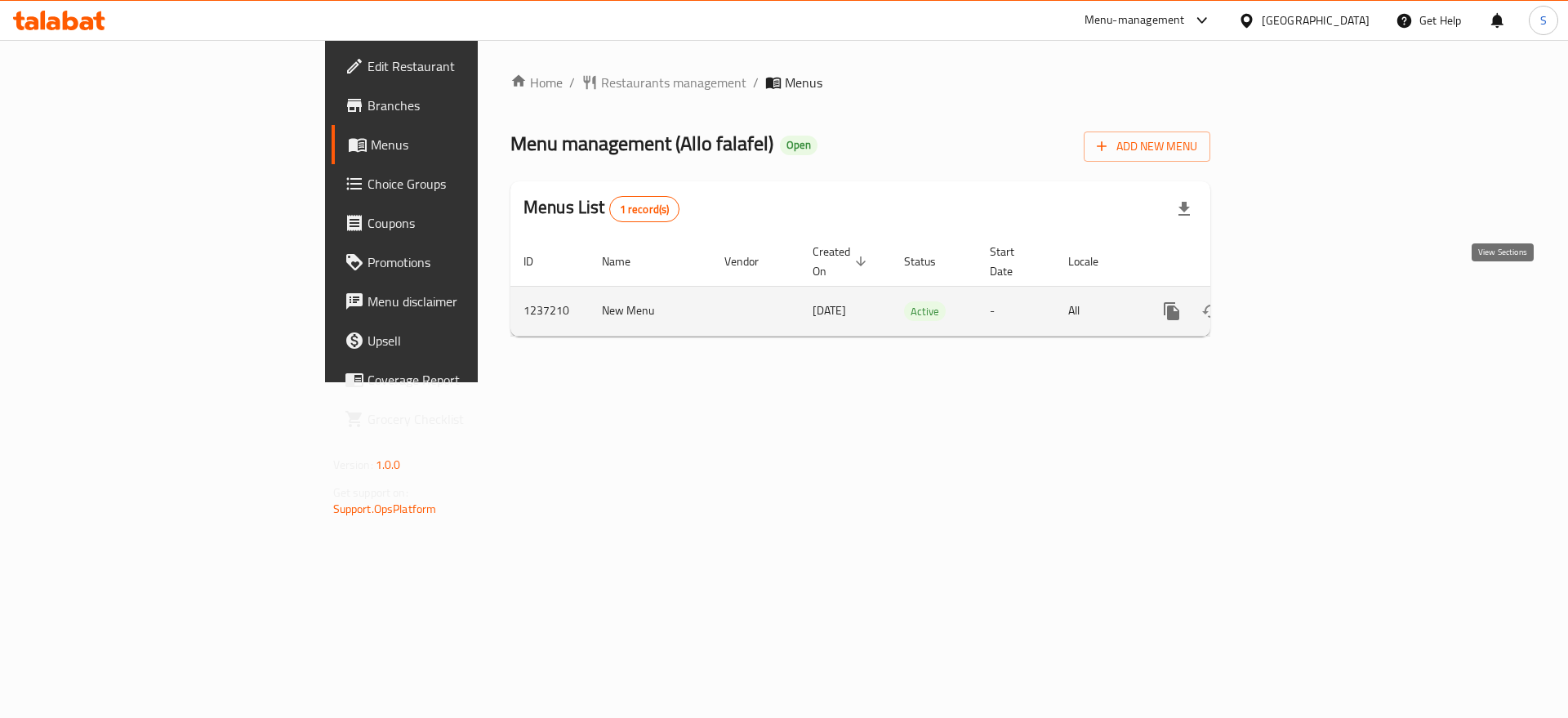
click at [1299, 302] on icon "enhanced table" at bounding box center [1289, 312] width 20 height 20
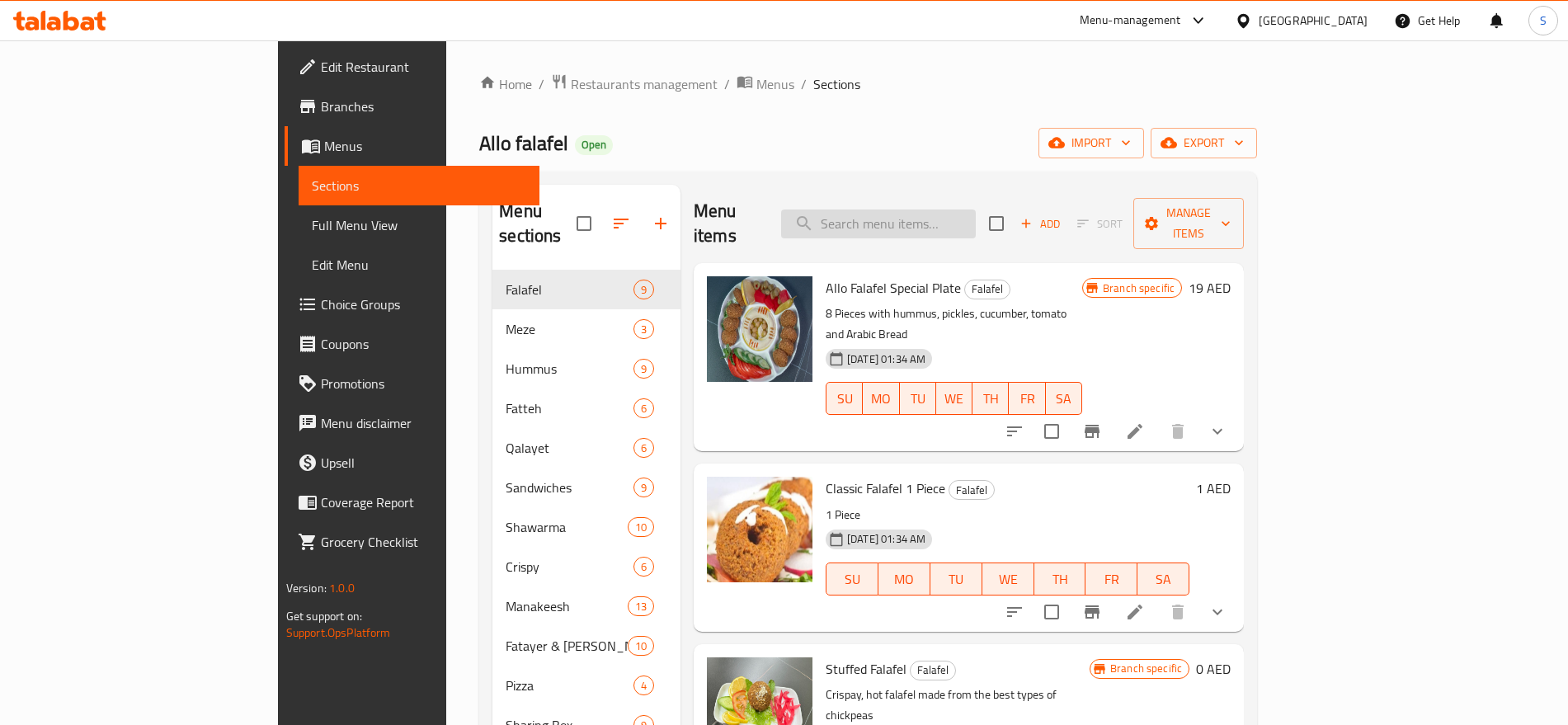
click at [976, 210] on input "search" at bounding box center [879, 224] width 195 height 29
click at [976, 220] on input "search" at bounding box center [879, 224] width 195 height 29
paste input "Sambusa Beef 1 Piece"
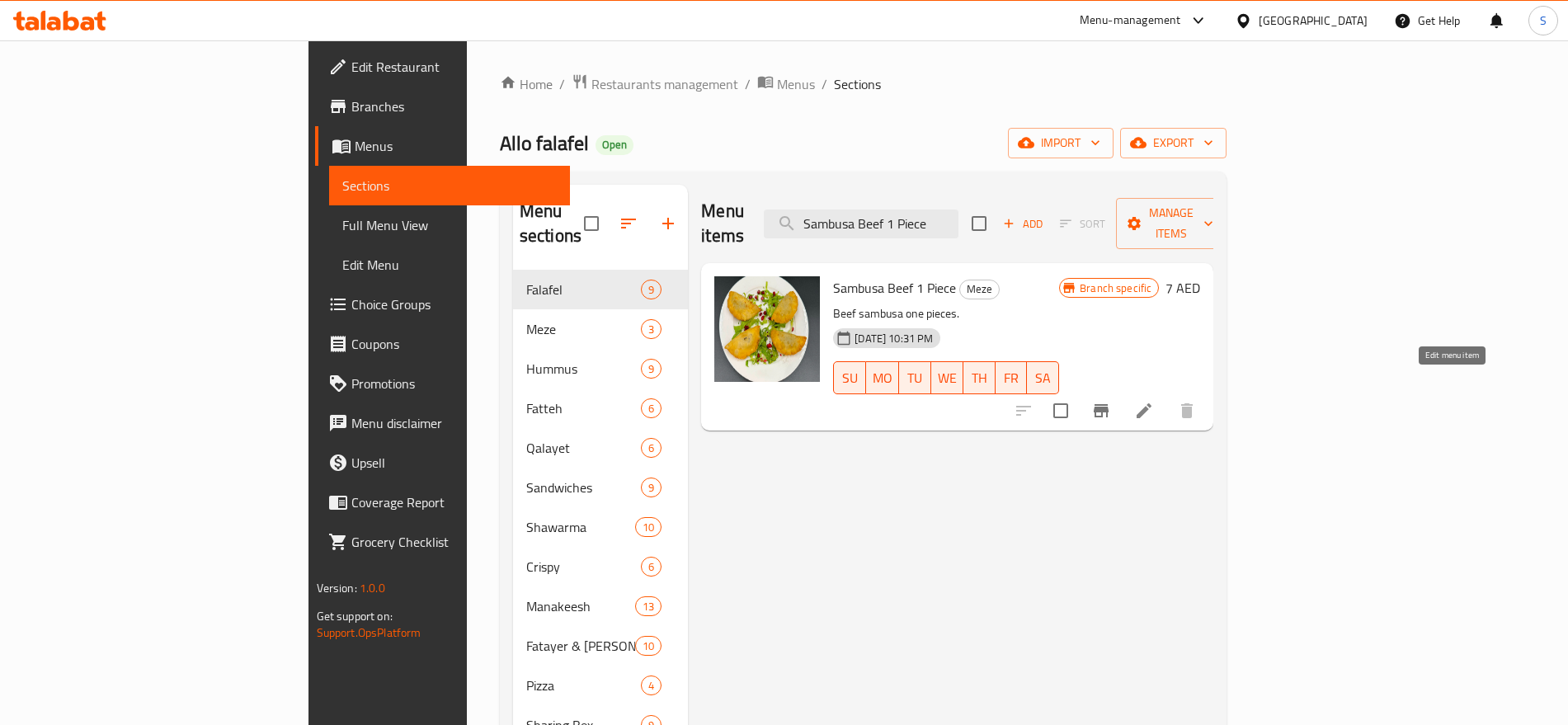
type input "Sambusa Beef 1 Piece"
click at [1153, 400] on icon at bounding box center [1144, 410] width 20 height 20
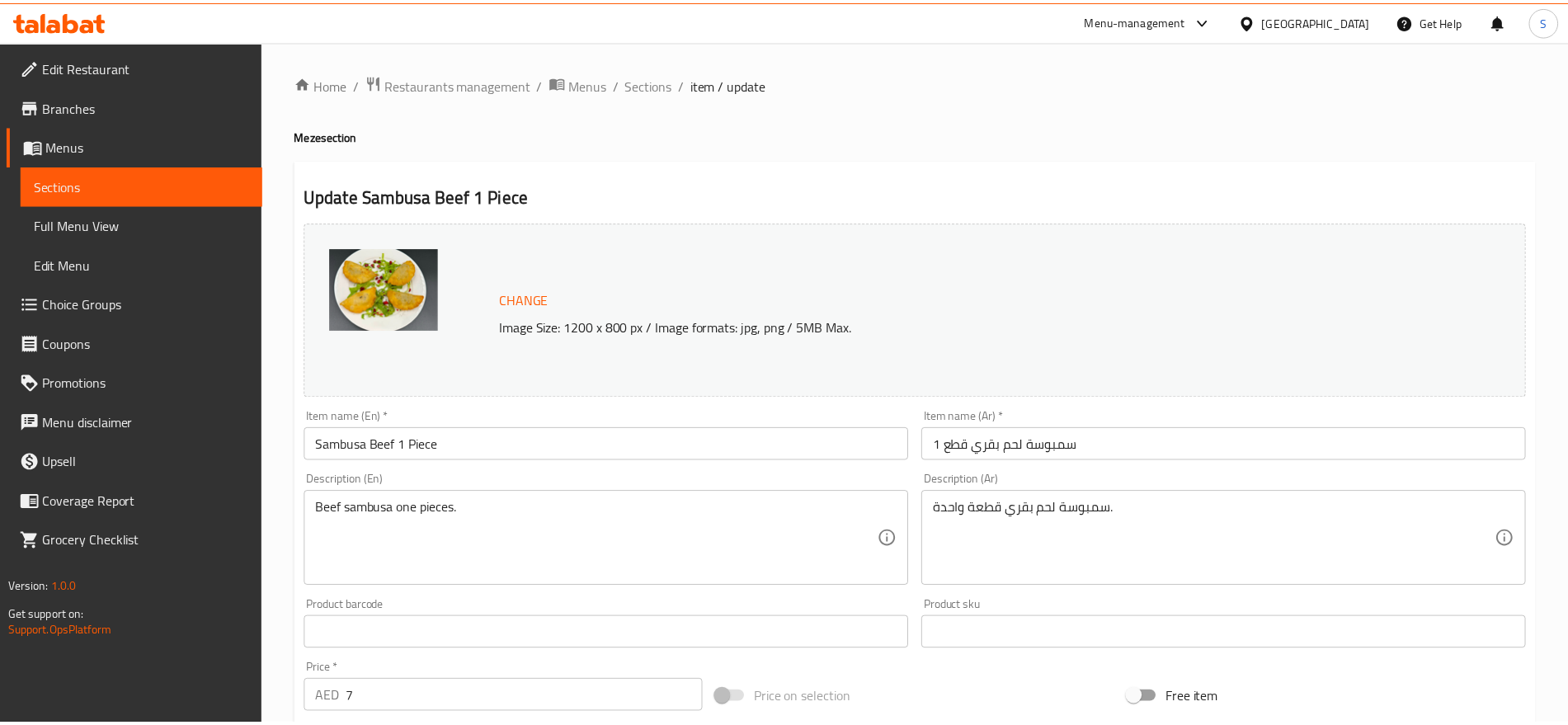
scroll to position [464, 0]
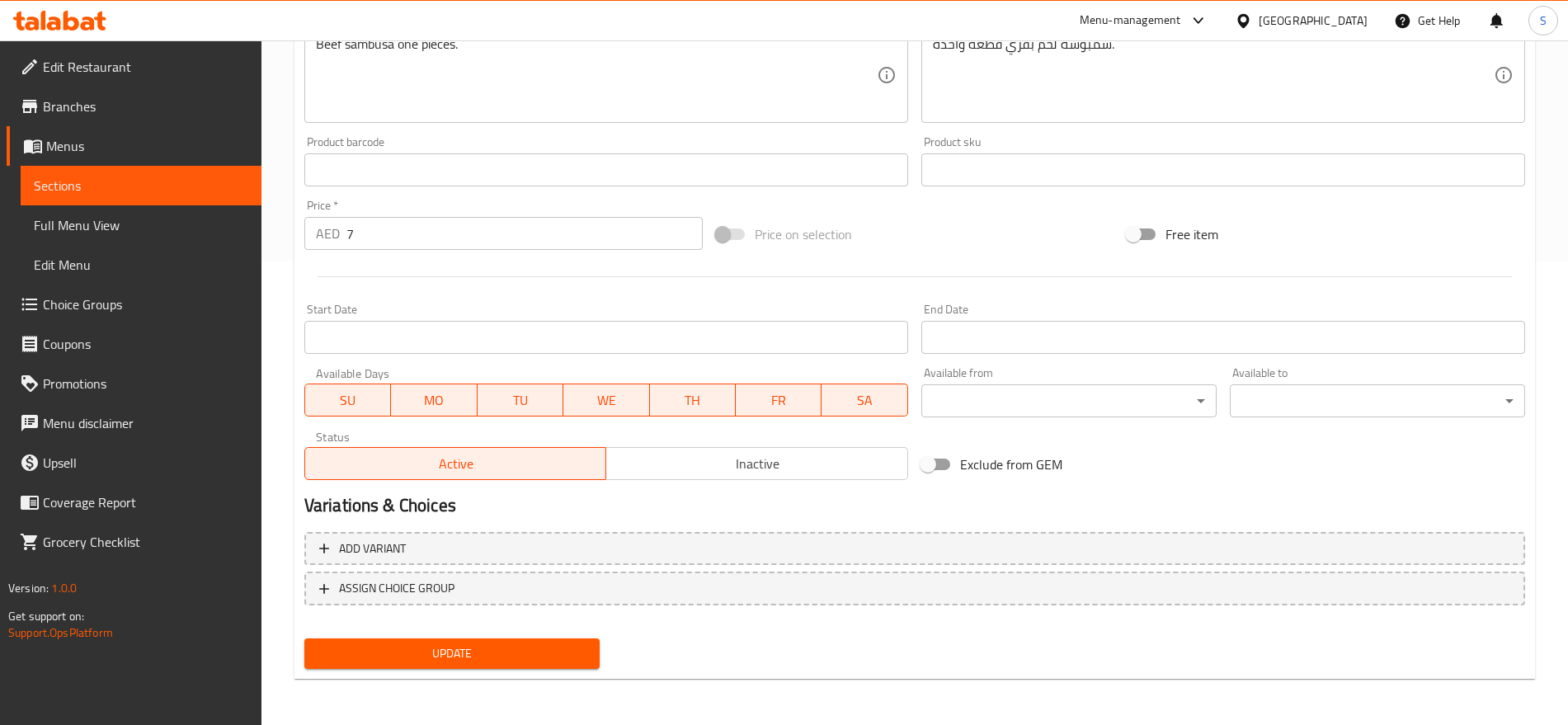
click at [756, 635] on div "Update" at bounding box center [915, 653] width 1234 height 44
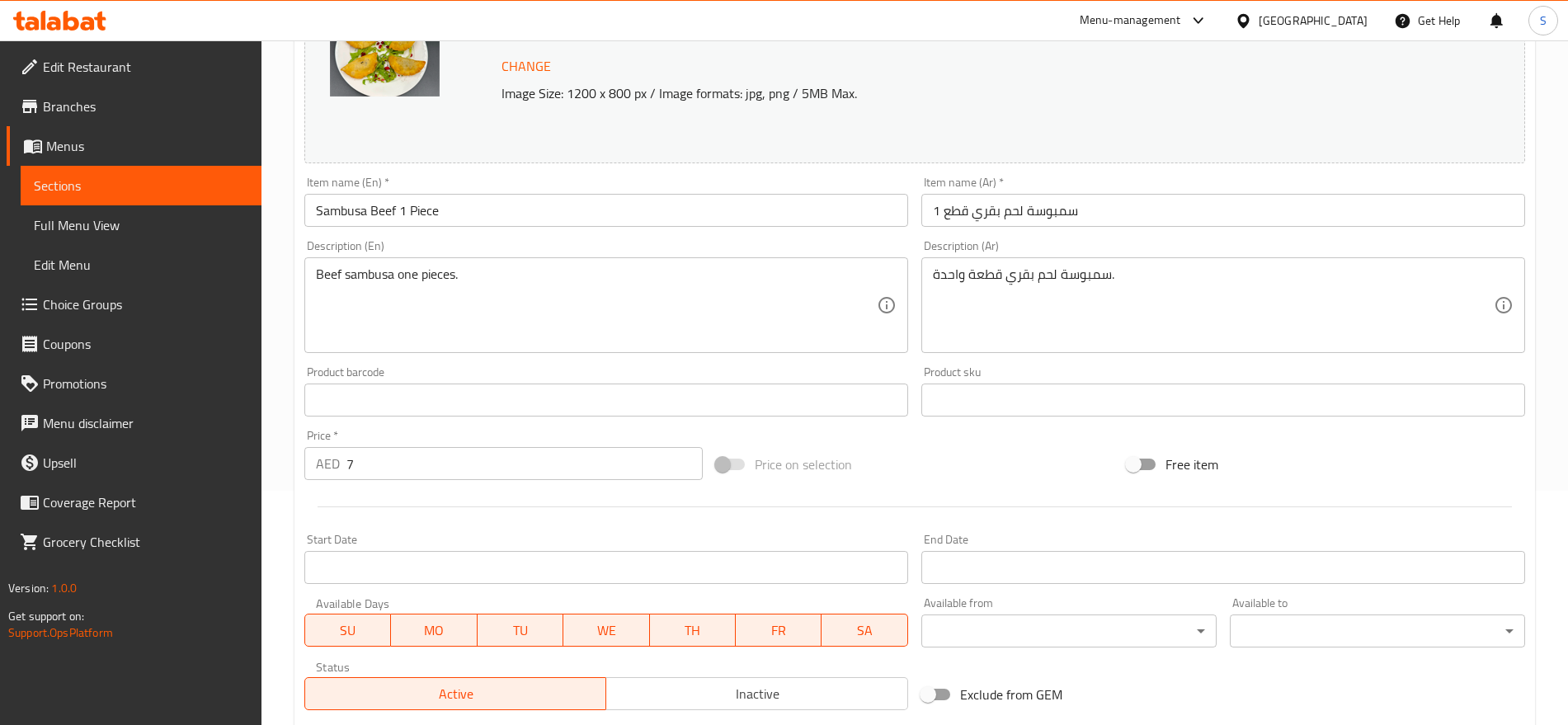
scroll to position [155, 0]
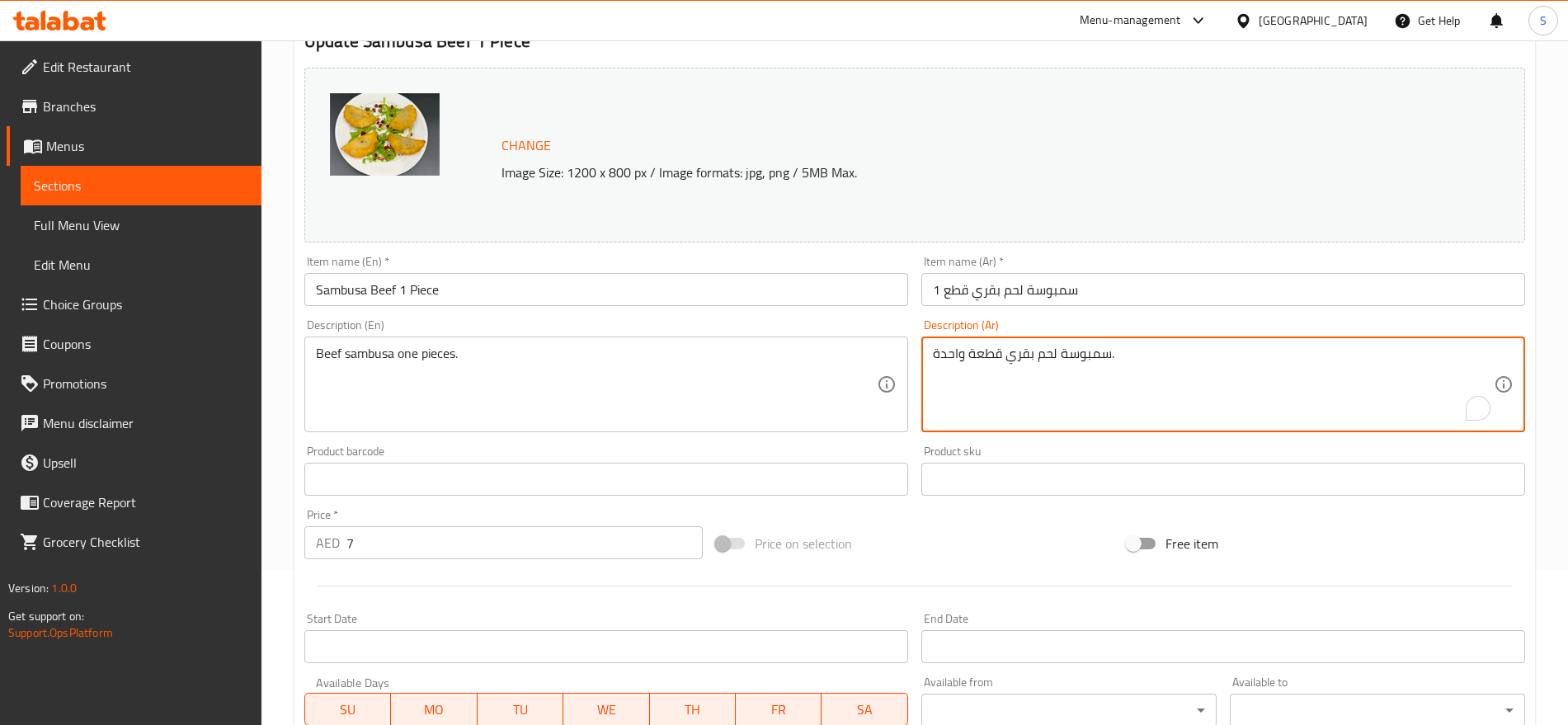
click at [1002, 369] on textarea "سمبوسة لحم بقري قطعة واحدة." at bounding box center [1213, 384] width 561 height 78
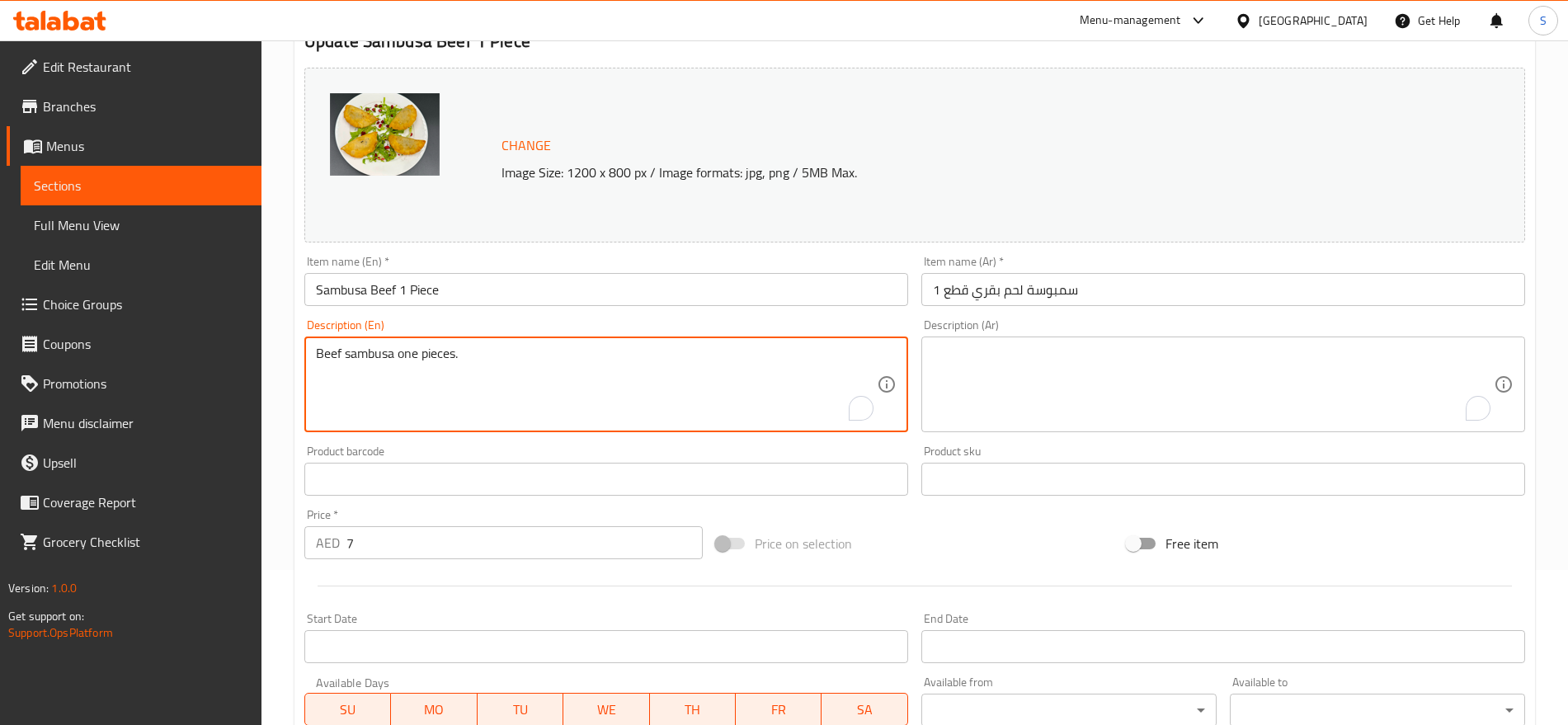
click at [335, 358] on textarea "Beef sambusa one pieces." at bounding box center [596, 384] width 561 height 78
click at [616, 302] on input "Sambusa Beef 1 Piece" at bounding box center [606, 290] width 604 height 33
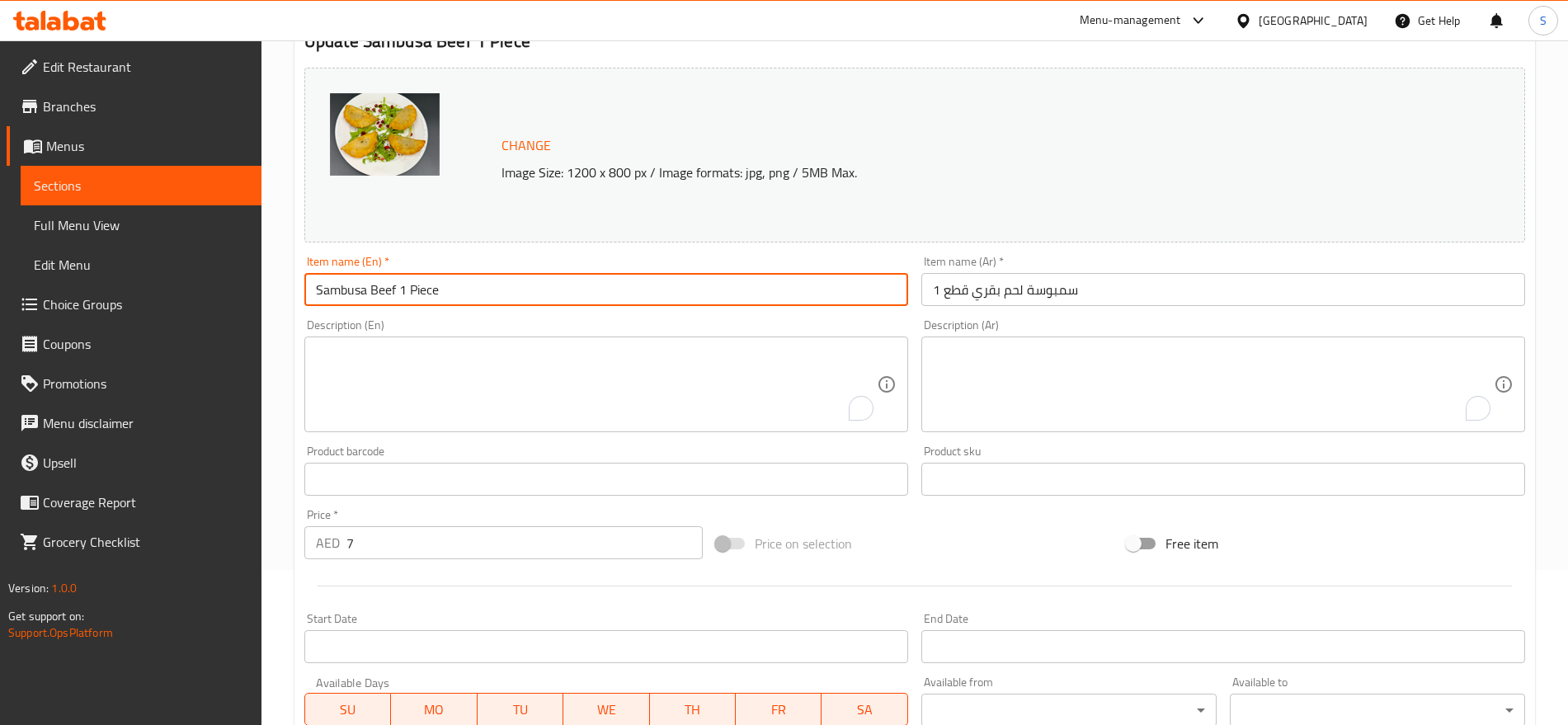
click at [519, 386] on textarea "To enrich screen reader interactions, please activate Accessibility in Grammarl…" at bounding box center [596, 384] width 561 height 78
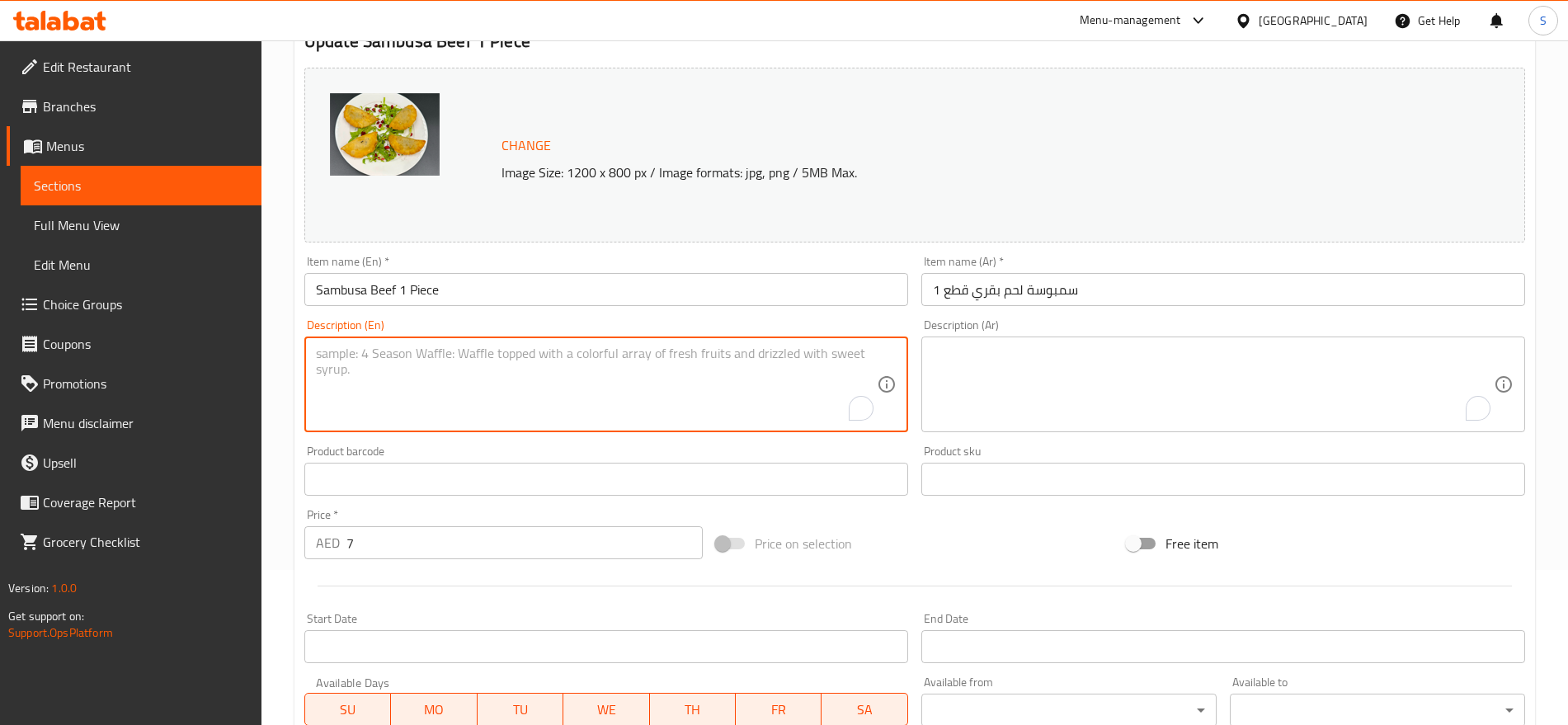
click at [1168, 362] on textarea "To enrich screen reader interactions, please activate Accessibility in Grammarl…" at bounding box center [1213, 384] width 561 height 78
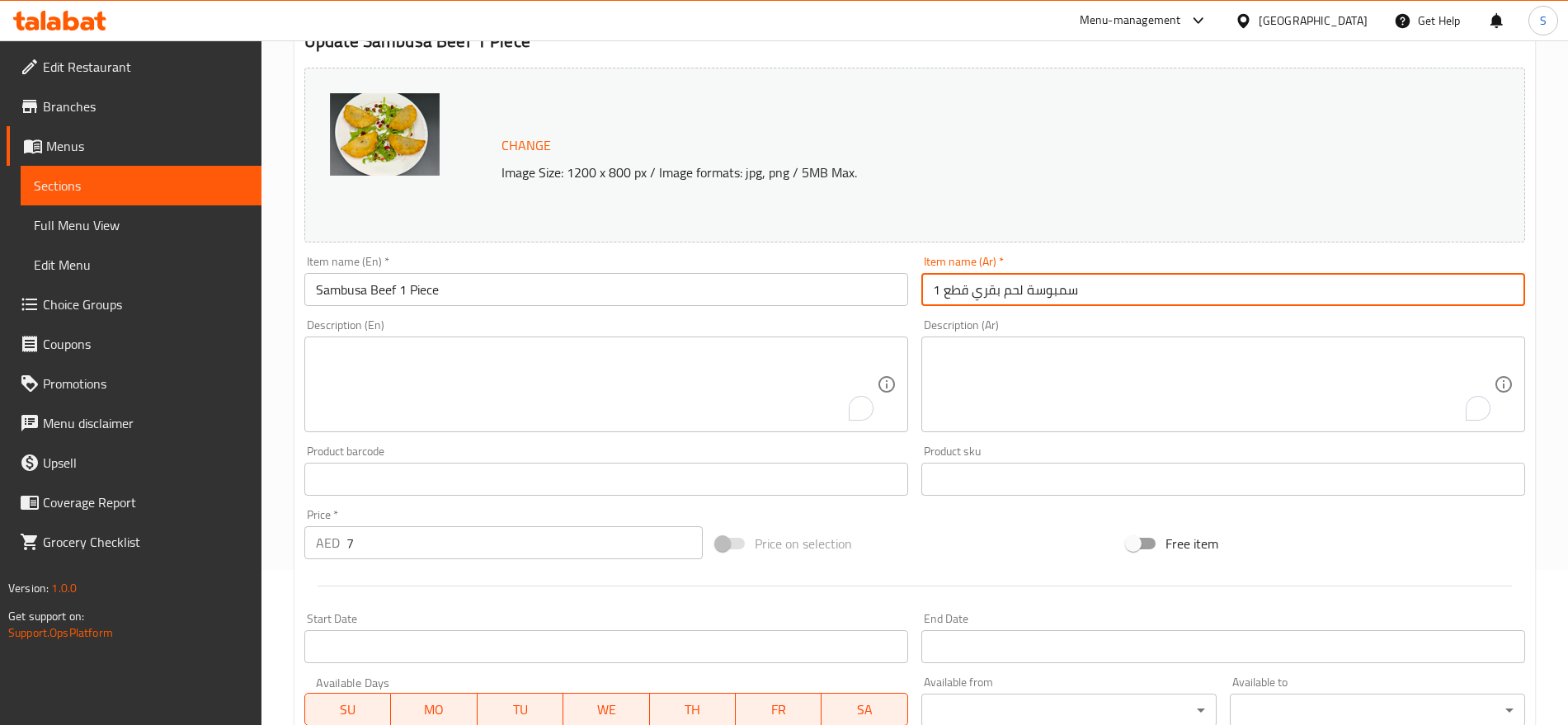
click at [1085, 283] on input "سمبوسة لحم بقري قطع 1" at bounding box center [1223, 290] width 604 height 33
click at [533, 320] on div "Description (En) Description (En)" at bounding box center [606, 376] width 604 height 113
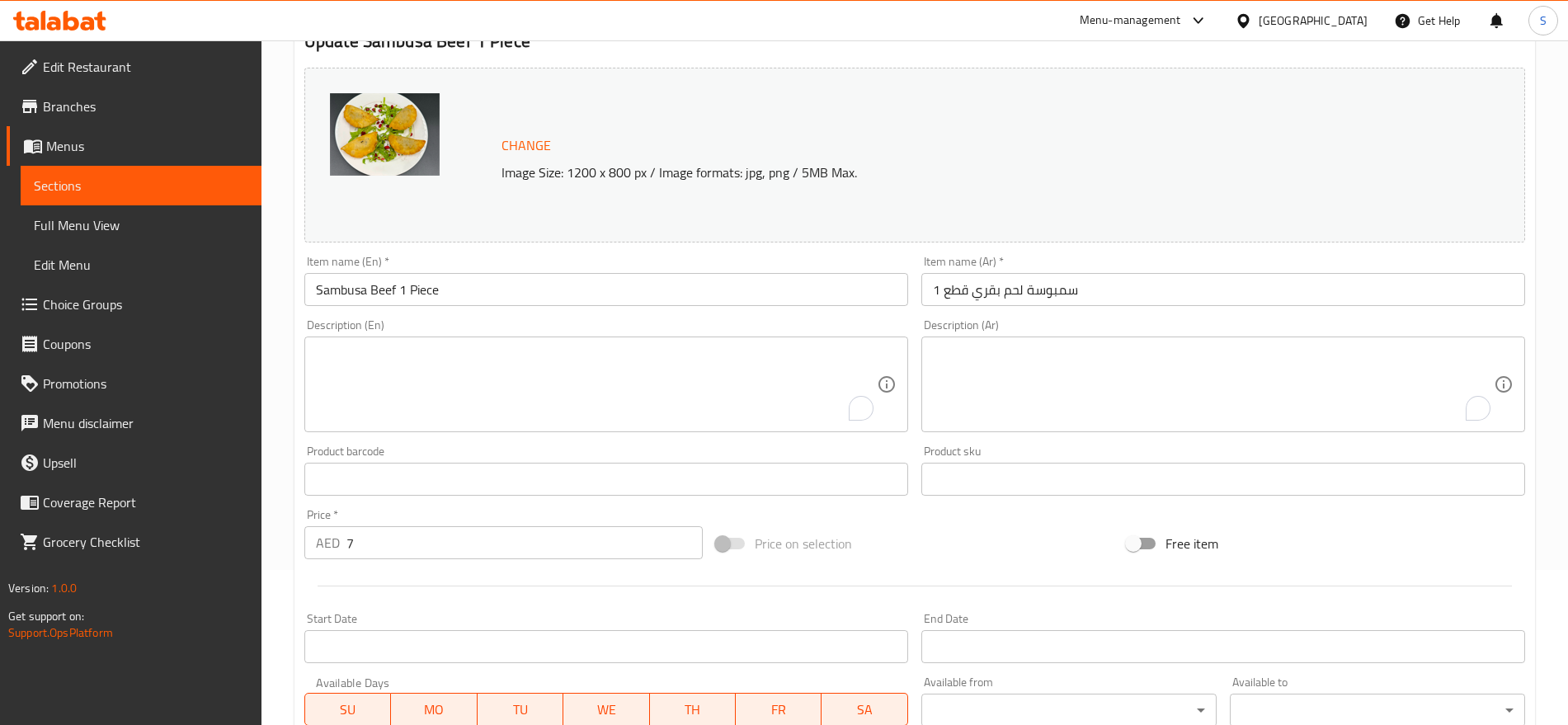
click at [531, 311] on div "Item name (En)   * Sambusa Beef 1 Piece Item name (En) *" at bounding box center [606, 281] width 617 height 64
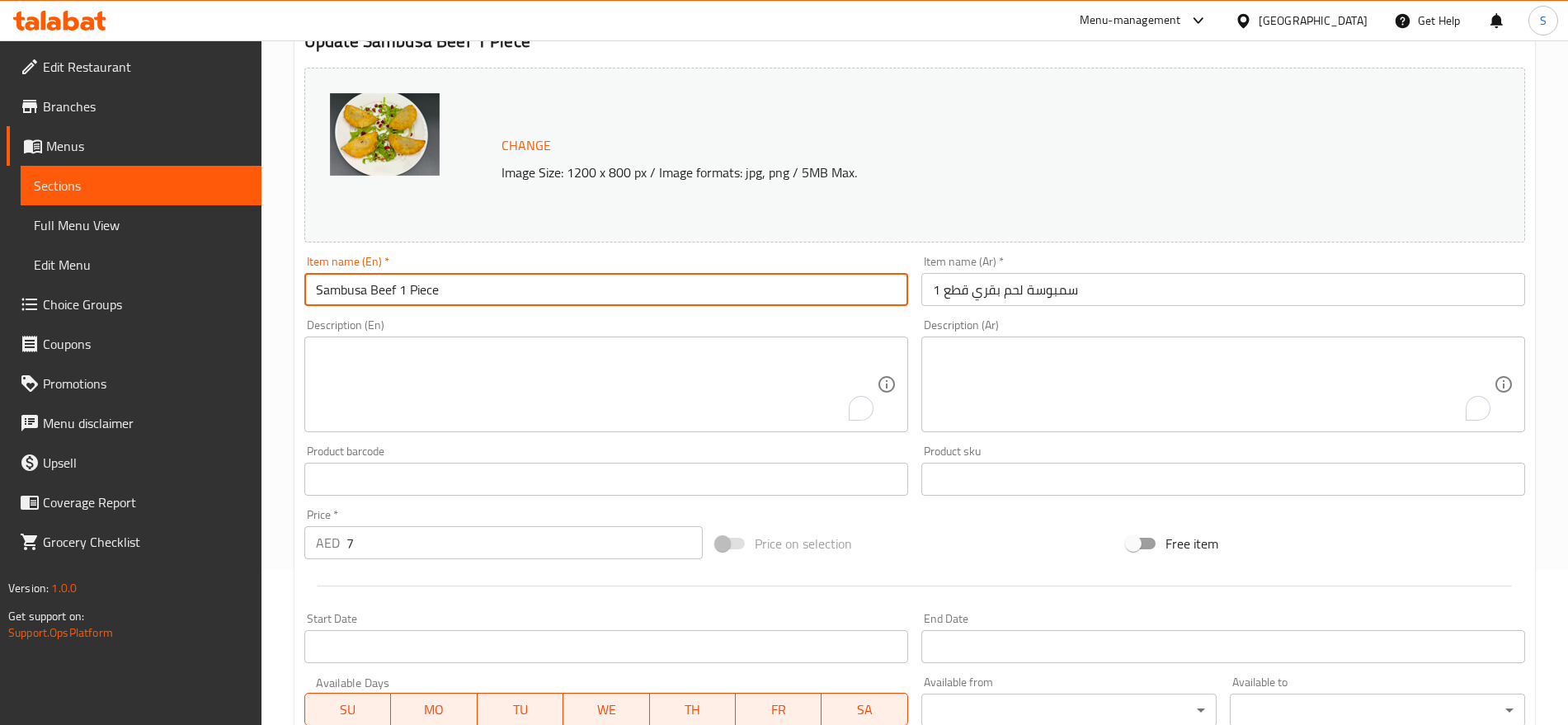
click at [530, 300] on input "Sambusa Beef 1 Piece" at bounding box center [606, 290] width 604 height 33
click at [470, 403] on textarea "To enrich screen reader interactions, please activate Accessibility in Grammarl…" at bounding box center [596, 384] width 561 height 78
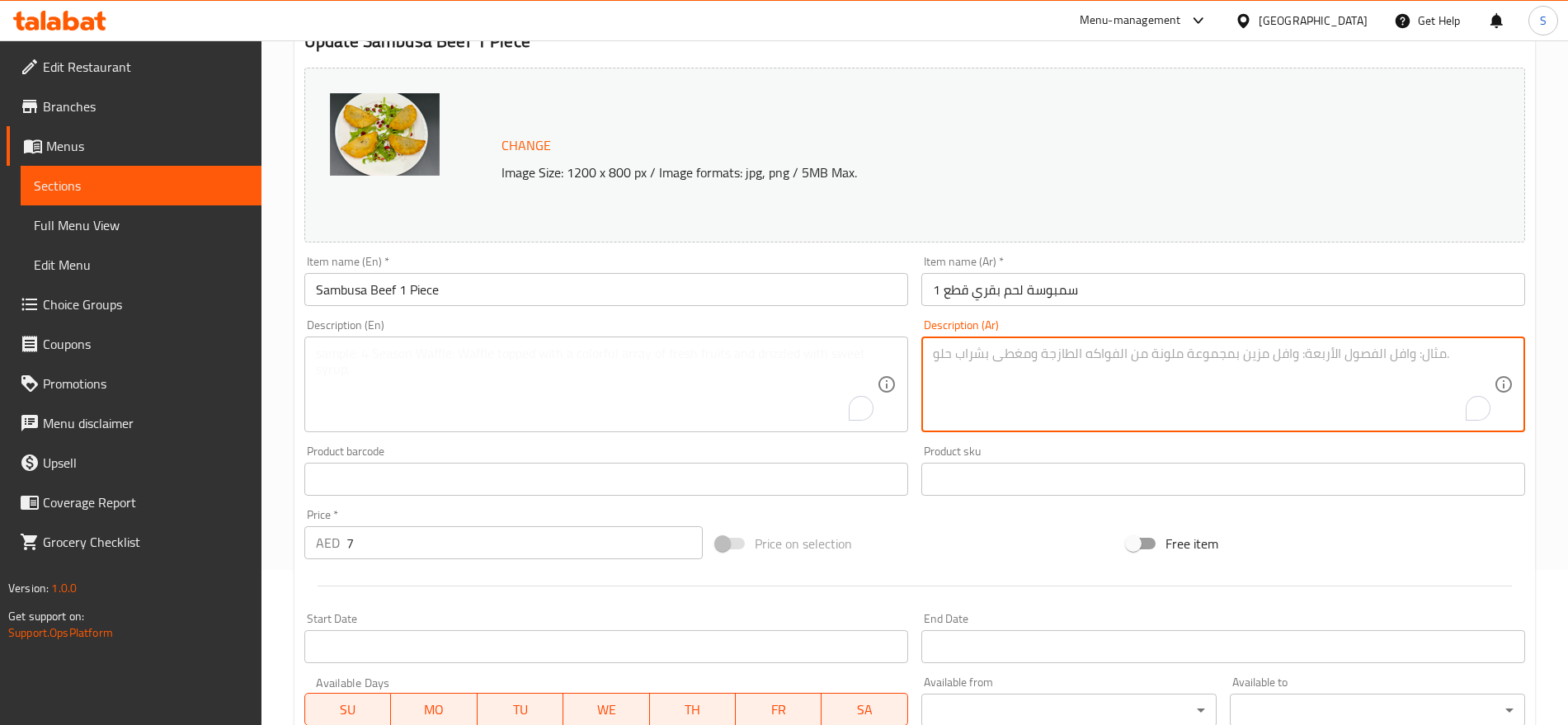
click at [1253, 375] on textarea "To enrich screen reader interactions, please activate Accessibility in Grammarl…" at bounding box center [1213, 384] width 561 height 78
click at [1122, 301] on input "سمبوسة لحم بقري قطع 1" at bounding box center [1223, 290] width 604 height 33
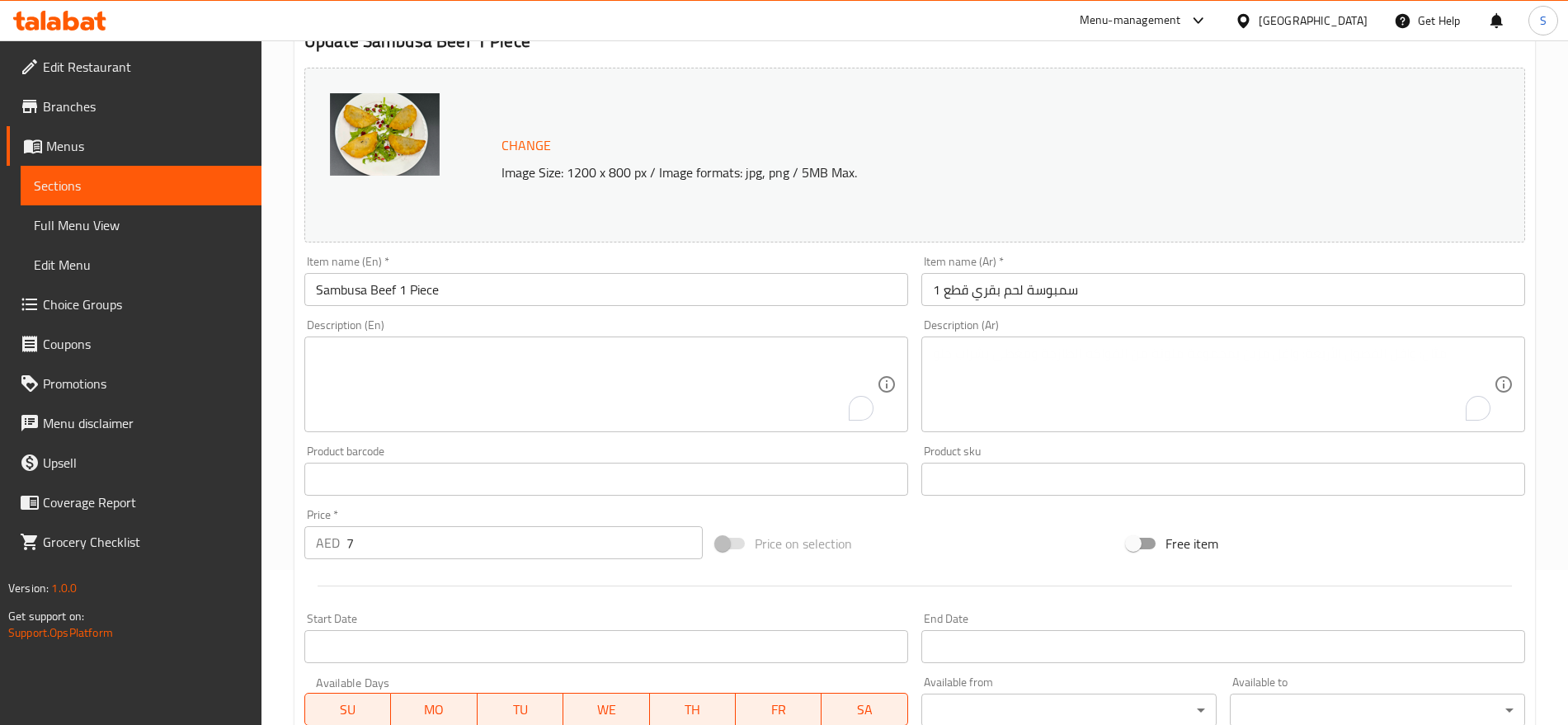
click at [1172, 144] on div "Change Image Size: 1200 x 800 px / Image formats: jpg, png / 5MB Max." at bounding box center [933, 155] width 878 height 54
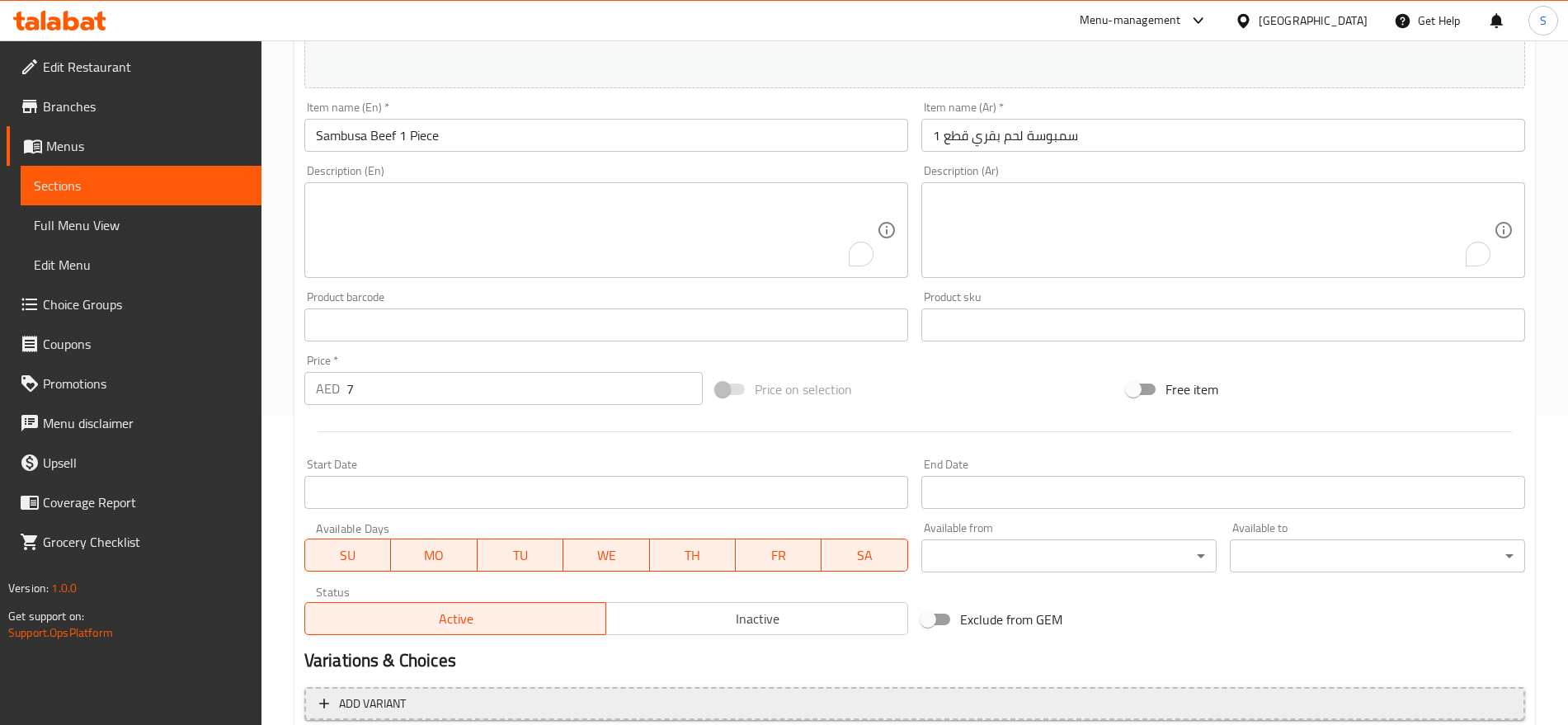
scroll to position [464, 0]
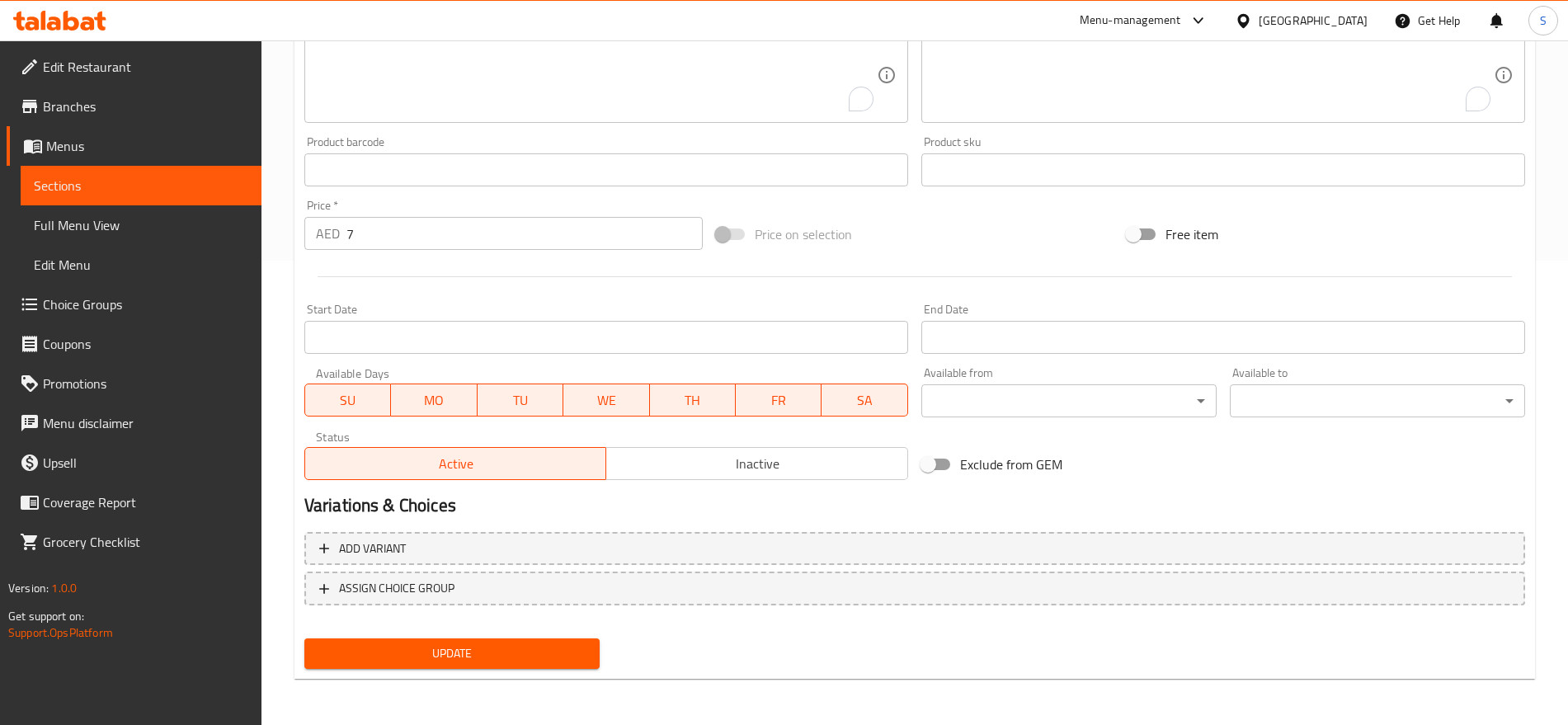
click at [404, 680] on div "Home / Restaurants management / Menus / Sections / item / update Meze section U…" at bounding box center [915, 150] width 1240 height 1083
click at [427, 660] on span "Update" at bounding box center [452, 653] width 269 height 21
click at [958, 666] on div "Update" at bounding box center [915, 653] width 1234 height 44
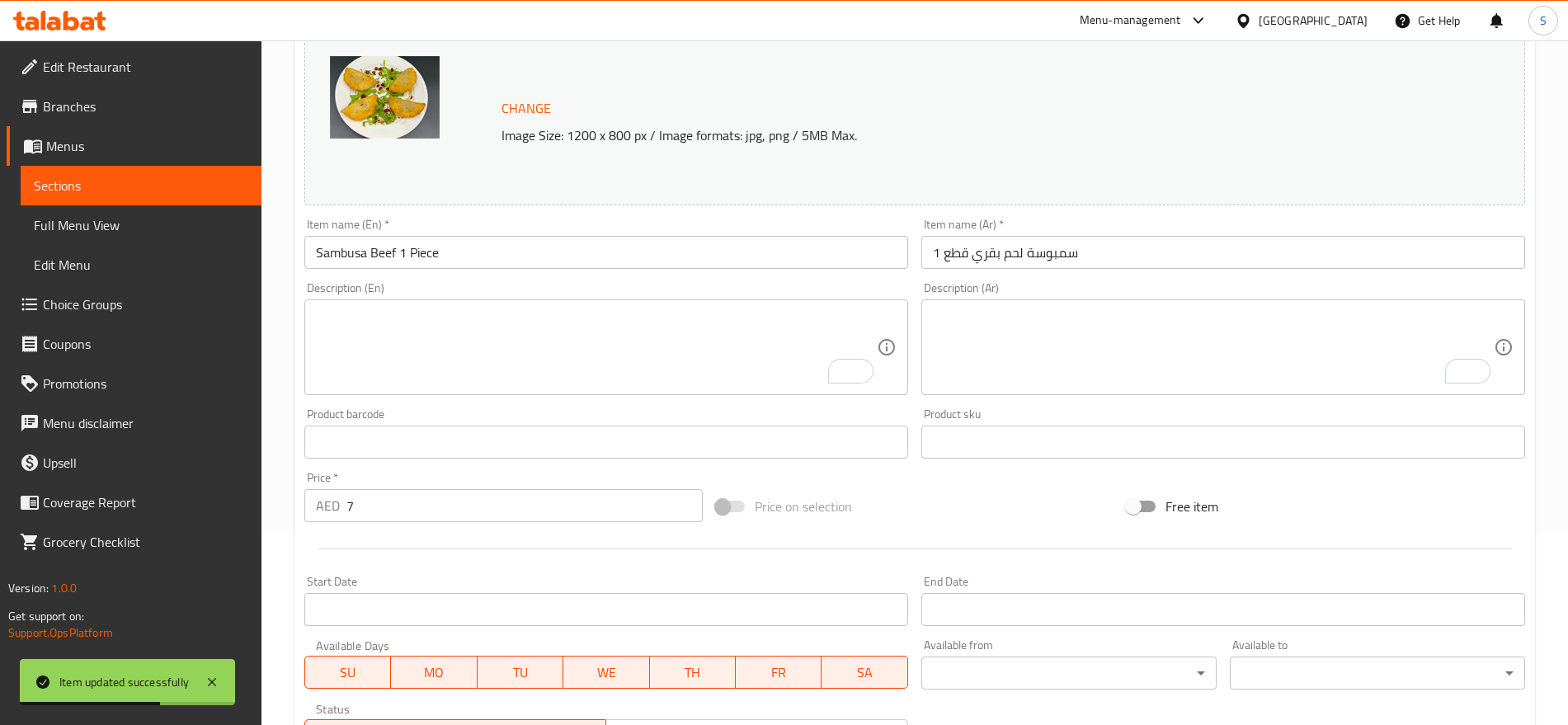
scroll to position [0, 0]
